Goal: Task Accomplishment & Management: Manage account settings

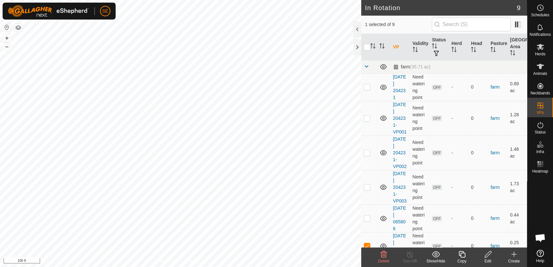
scroll to position [522, 0]
click at [463, 257] on icon at bounding box center [462, 254] width 8 height 8
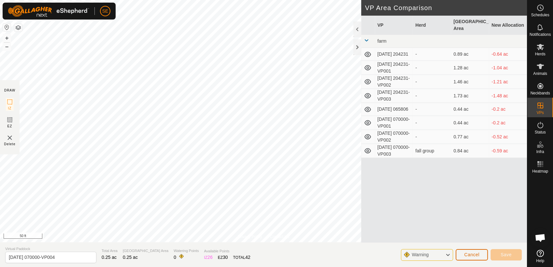
click at [473, 254] on span "Cancel" at bounding box center [471, 254] width 15 height 5
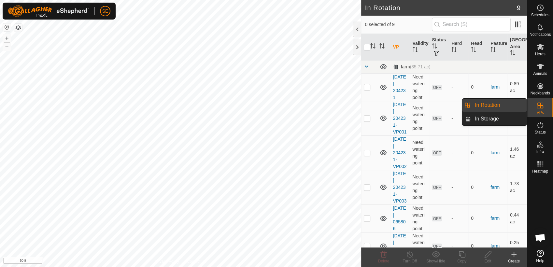
click at [489, 107] on link "In Rotation" at bounding box center [499, 105] width 56 height 13
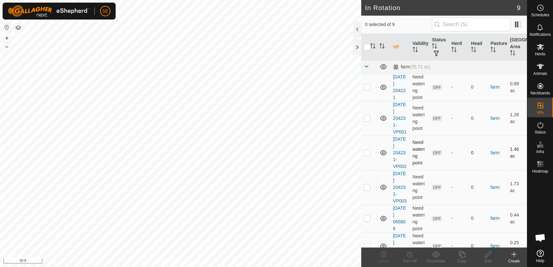
checkbox input "true"
click at [516, 256] on icon at bounding box center [514, 254] width 8 height 8
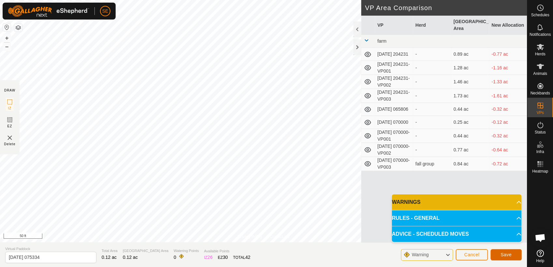
click at [511, 254] on button "Save" at bounding box center [506, 254] width 31 height 11
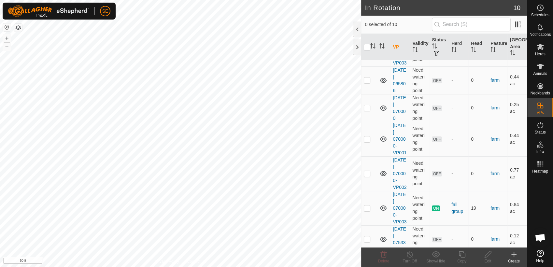
scroll to position [143, 0]
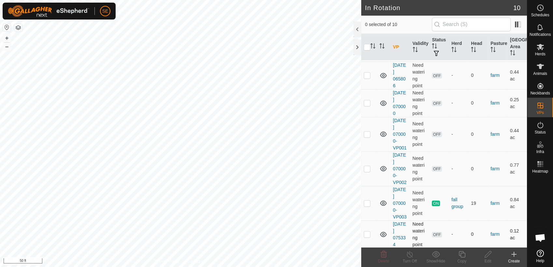
click at [367, 234] on p-checkbox at bounding box center [367, 234] width 7 height 5
checkbox input "true"
click at [485, 256] on icon at bounding box center [488, 254] width 8 height 8
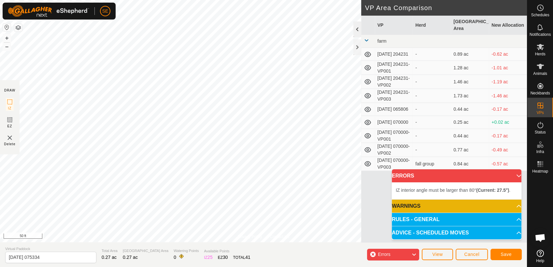
click at [353, 35] on div "Privacy Policy Contact Us Status: OFF Type: Inclusion Zone + – ⇧ i 50 ft DRAW I…" at bounding box center [263, 133] width 527 height 267
click at [512, 259] on button "Save" at bounding box center [506, 254] width 31 height 11
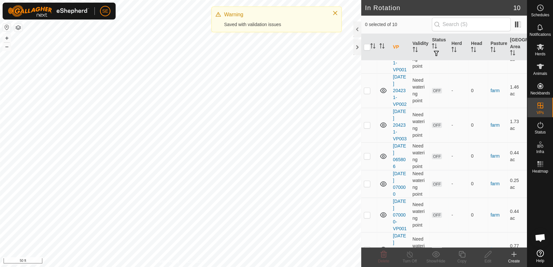
scroll to position [150, 0]
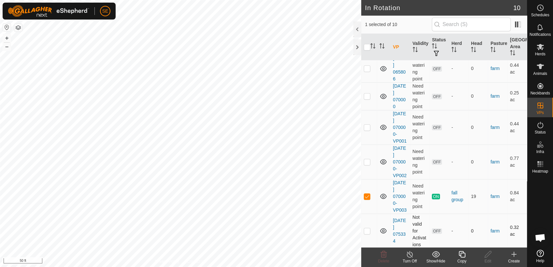
checkbox input "false"
checkbox input "true"
checkbox input "false"
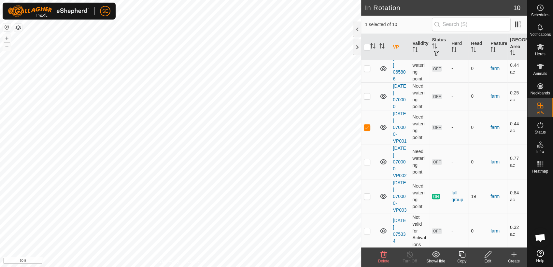
checkbox input "false"
click at [385, 254] on icon at bounding box center [384, 254] width 8 height 8
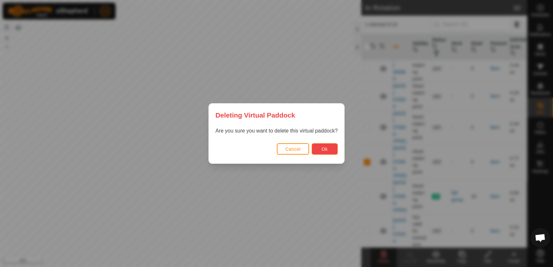
click at [320, 147] on button "Ok" at bounding box center [325, 148] width 26 height 11
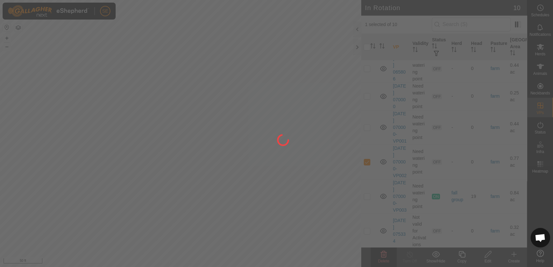
checkbox input "false"
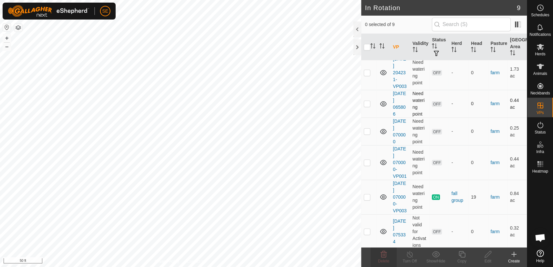
scroll to position [115, 0]
click at [368, 229] on p-checkbox at bounding box center [367, 230] width 7 height 5
checkbox input "true"
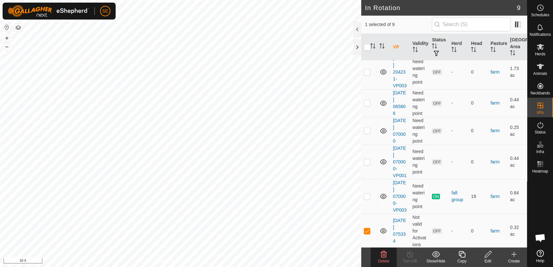
click at [487, 254] on icon at bounding box center [488, 254] width 7 height 7
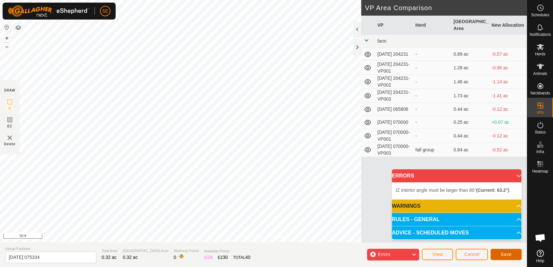
click at [510, 253] on span "Save" at bounding box center [506, 254] width 11 height 5
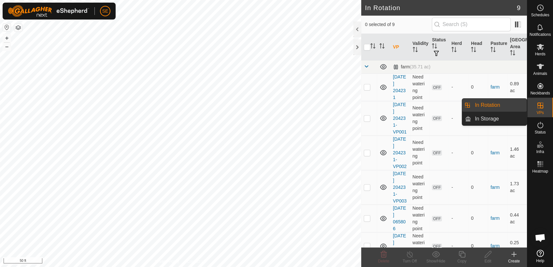
click at [495, 103] on link "In Rotation" at bounding box center [499, 105] width 56 height 13
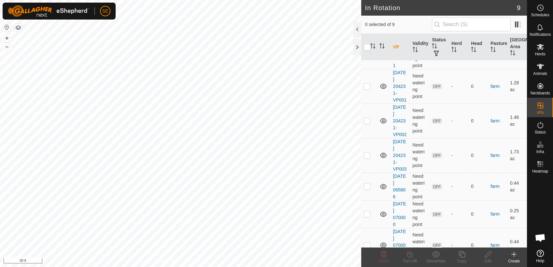
scroll to position [115, 0]
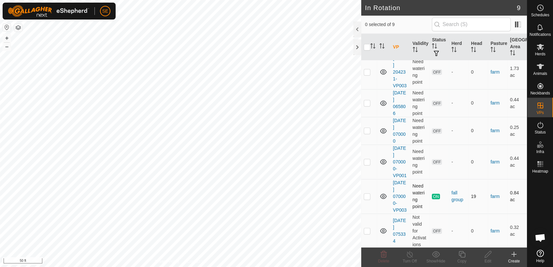
click at [368, 197] on p-checkbox at bounding box center [367, 196] width 7 height 5
checkbox input "true"
click at [460, 255] on icon at bounding box center [462, 254] width 8 height 8
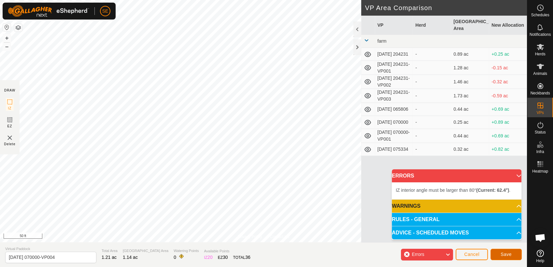
click at [504, 251] on button "Save" at bounding box center [506, 254] width 31 height 11
